Goal: Unclear

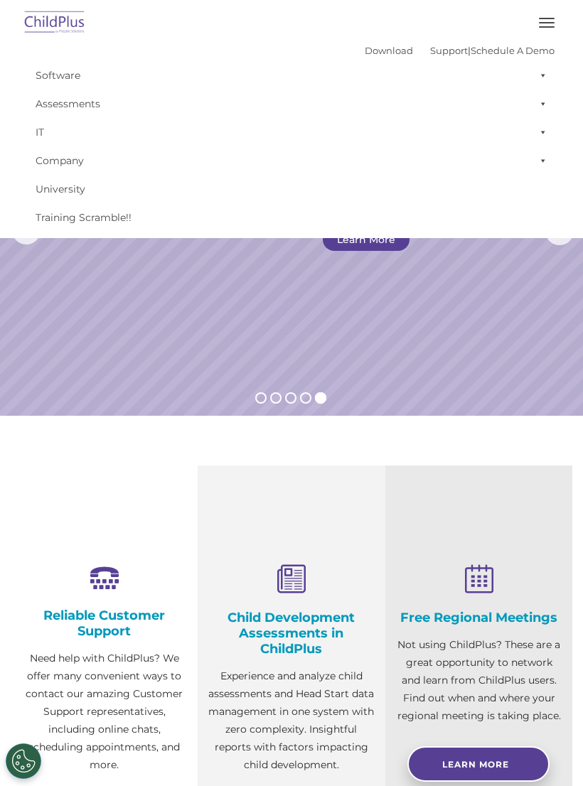
select select "MEDIUM"
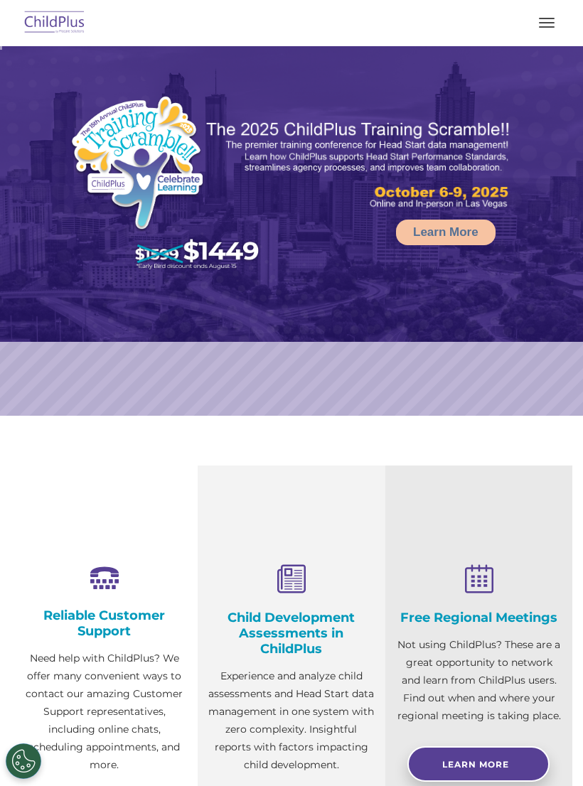
select select "MEDIUM"
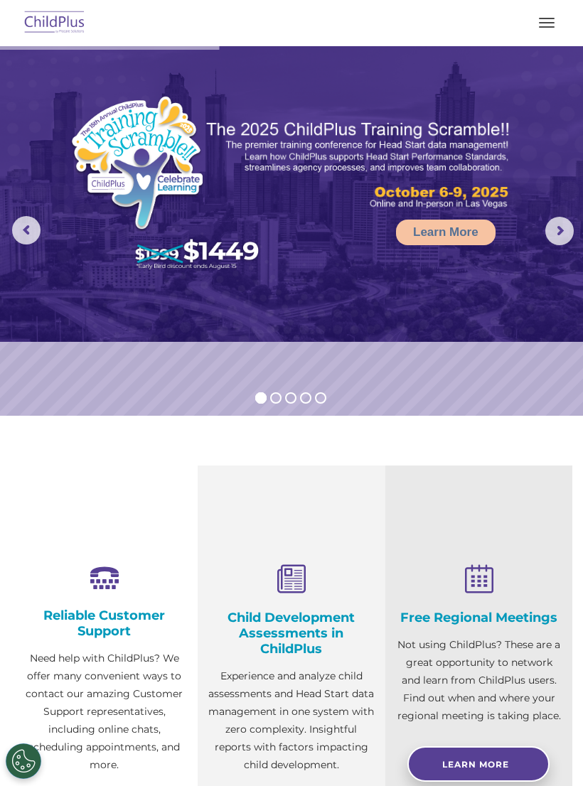
click at [547, 20] on button "button" at bounding box center [547, 22] width 30 height 23
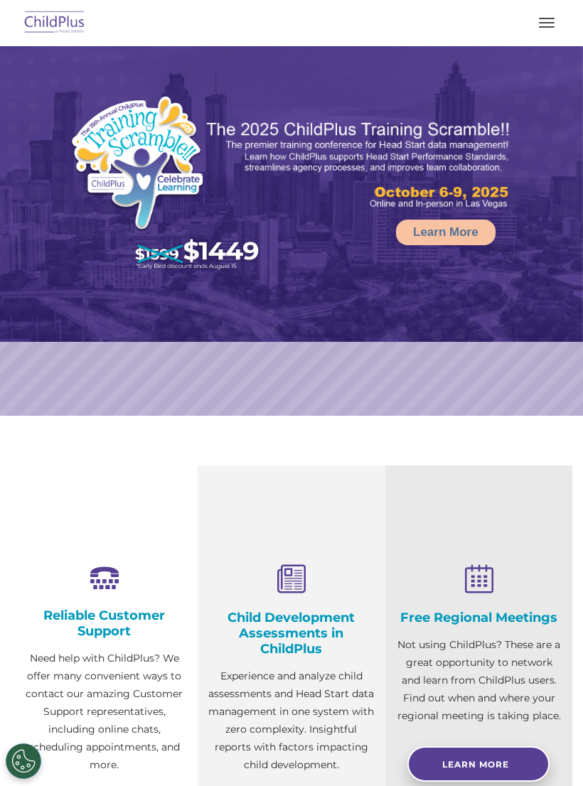
select select "MEDIUM"
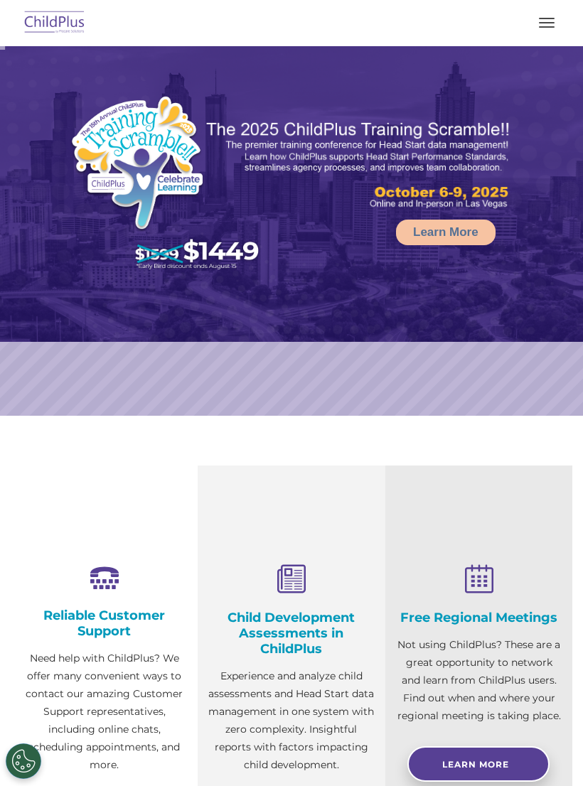
click at [554, 9] on div at bounding box center [291, 23] width 526 height 34
click at [544, 23] on button "button" at bounding box center [547, 22] width 30 height 23
